Goal: Information Seeking & Learning: Learn about a topic

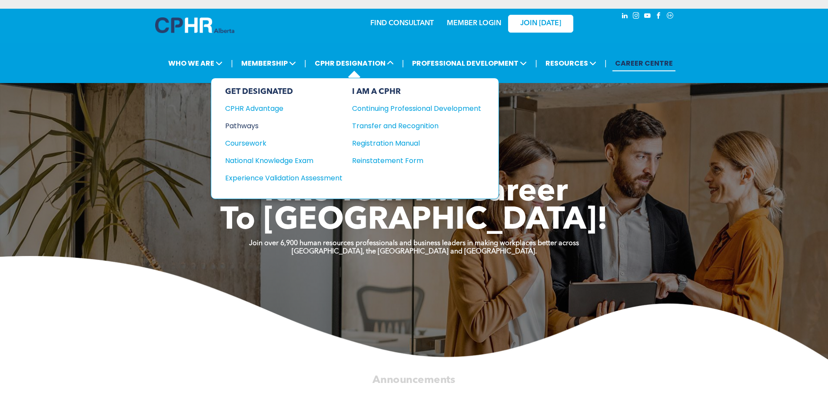
click at [254, 126] on div "Pathways" at bounding box center [278, 125] width 106 height 11
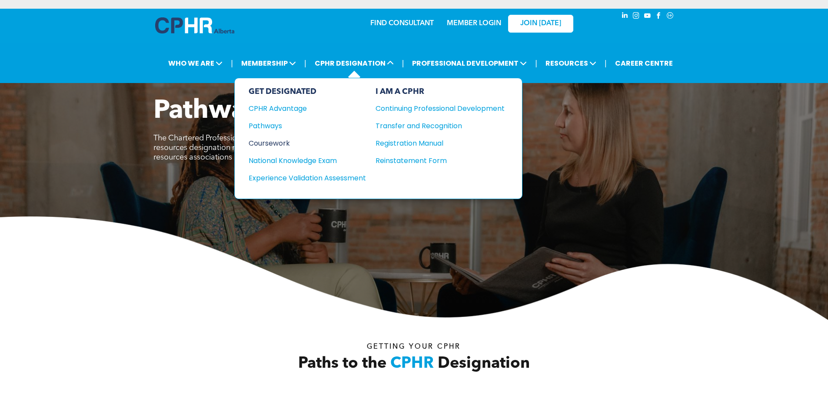
click at [282, 143] on div "Coursework" at bounding box center [302, 143] width 106 height 11
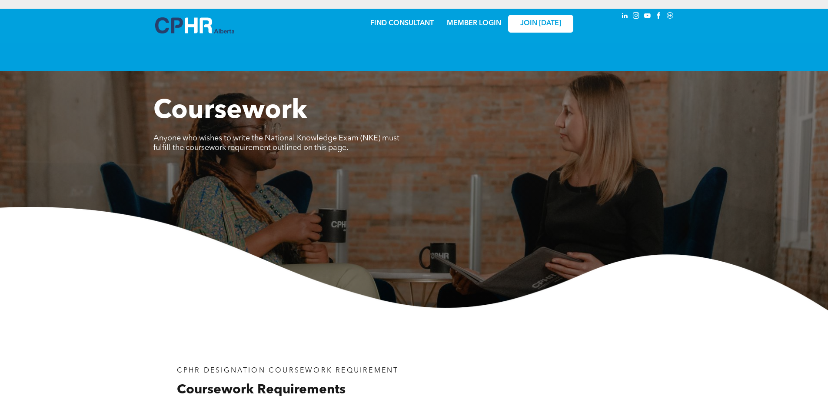
scroll to position [217, 0]
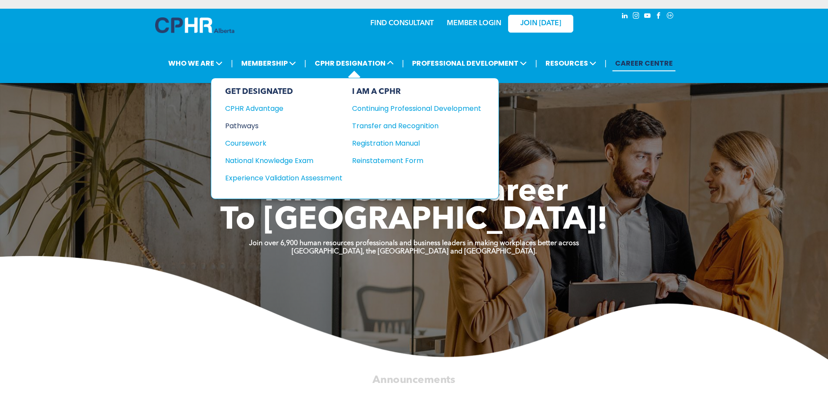
click at [253, 126] on div "Pathways" at bounding box center [278, 125] width 106 height 11
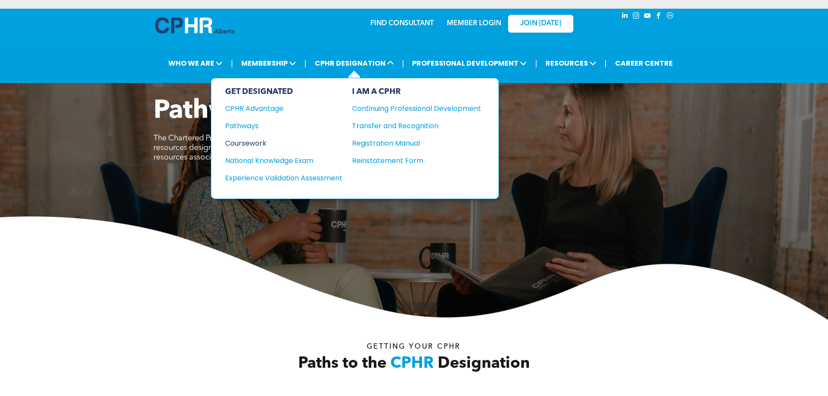
click at [260, 141] on div "Coursework" at bounding box center [278, 143] width 106 height 11
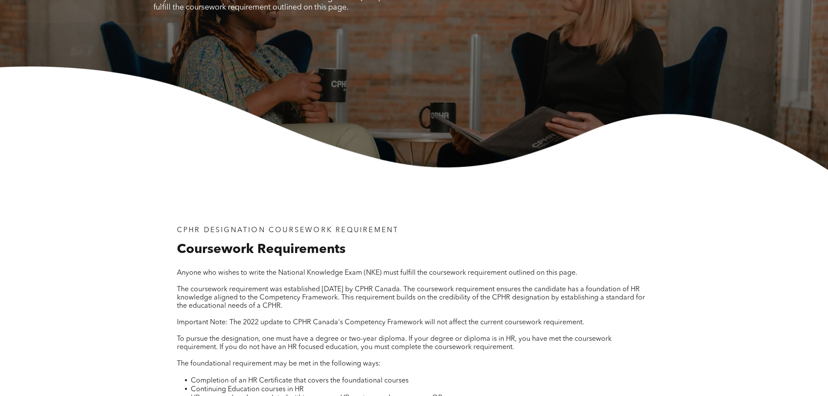
scroll to position [217, 0]
